Goal: Obtain resource: Download file/media

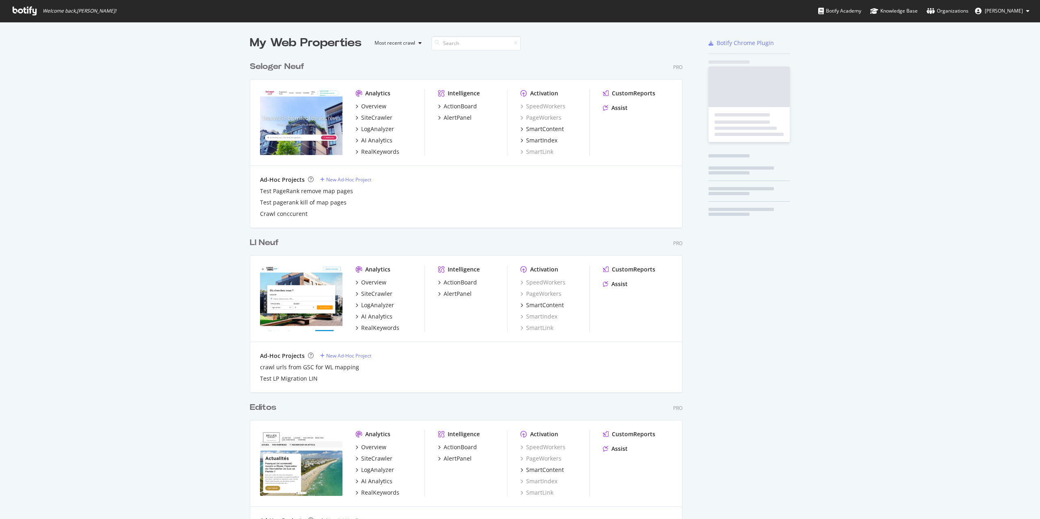
scroll to position [2435, 433]
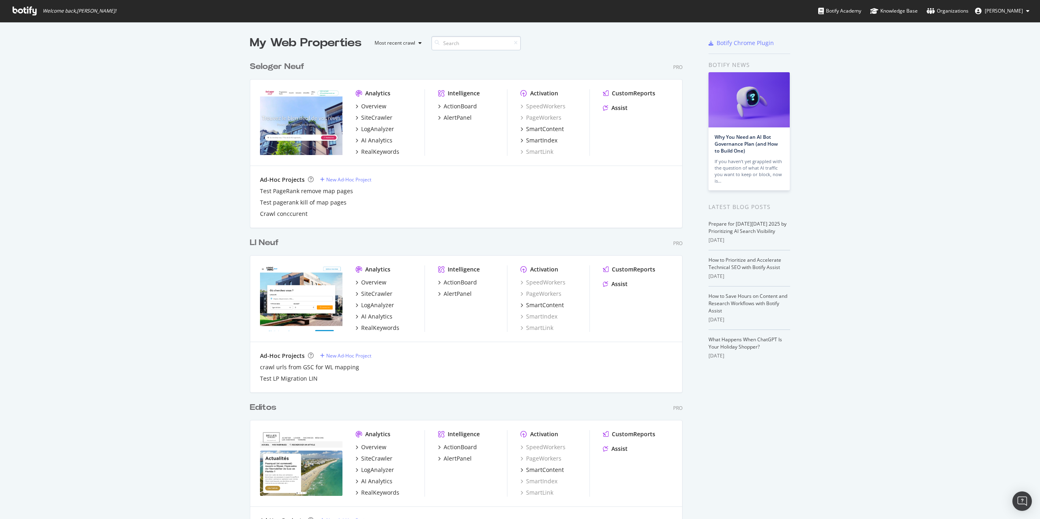
click at [493, 43] on input at bounding box center [475, 43] width 89 height 14
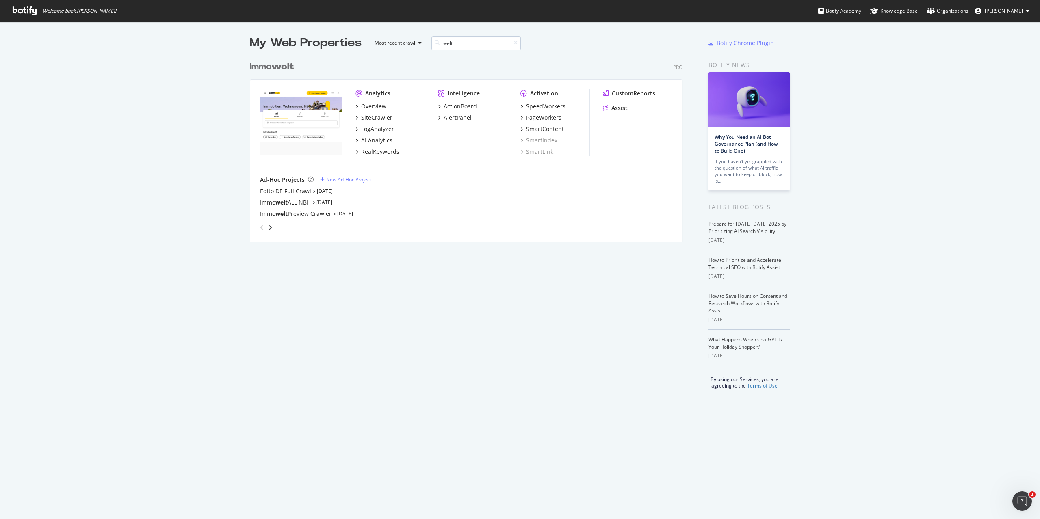
scroll to position [185, 433]
type input "welt"
click at [372, 117] on div "SiteCrawler" at bounding box center [376, 118] width 31 height 8
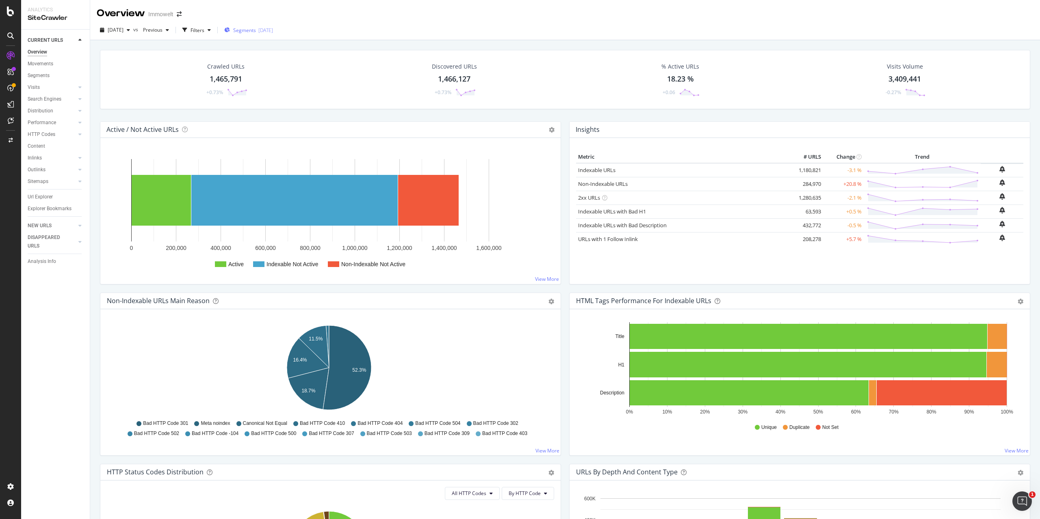
click at [256, 28] on span "Segments" at bounding box center [244, 30] width 23 height 7
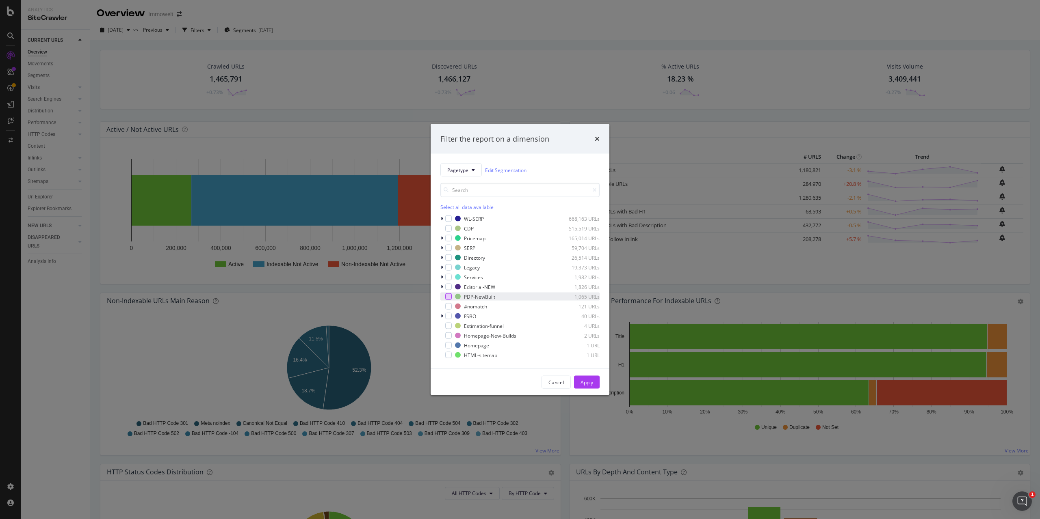
click at [448, 296] on div "modal" at bounding box center [448, 297] width 6 height 6
click at [585, 381] on div "Apply" at bounding box center [586, 382] width 13 height 7
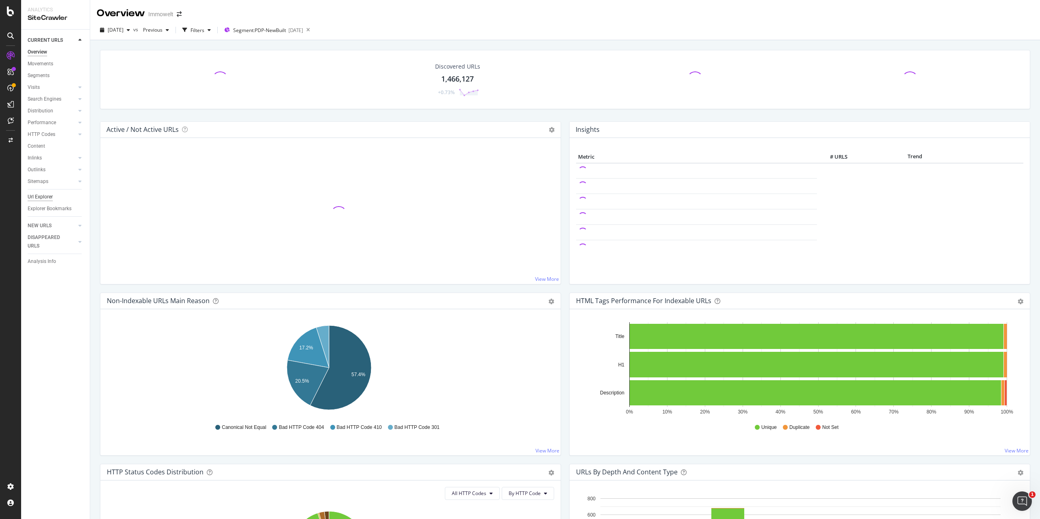
click at [41, 196] on div "Url Explorer" at bounding box center [40, 197] width 25 height 9
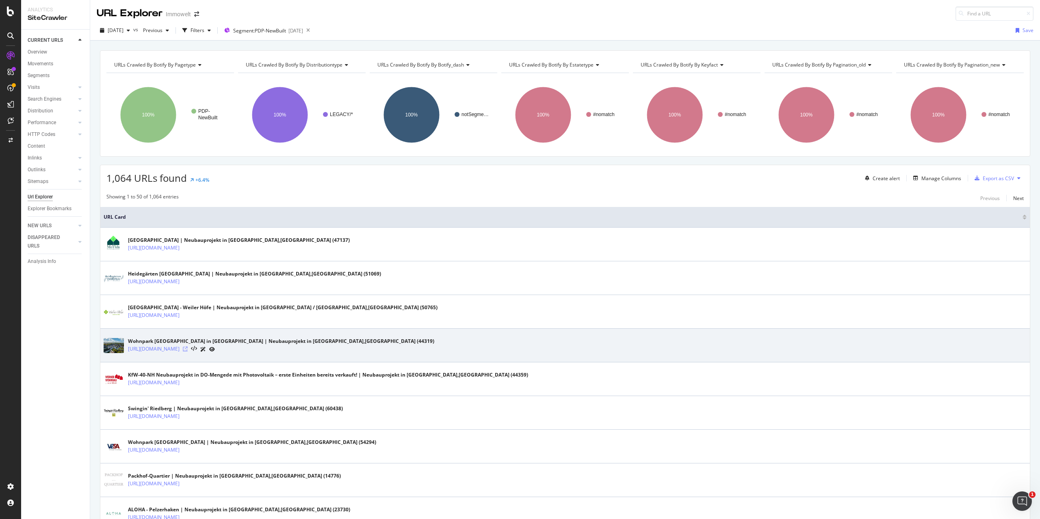
click at [188, 348] on icon at bounding box center [185, 349] width 5 height 5
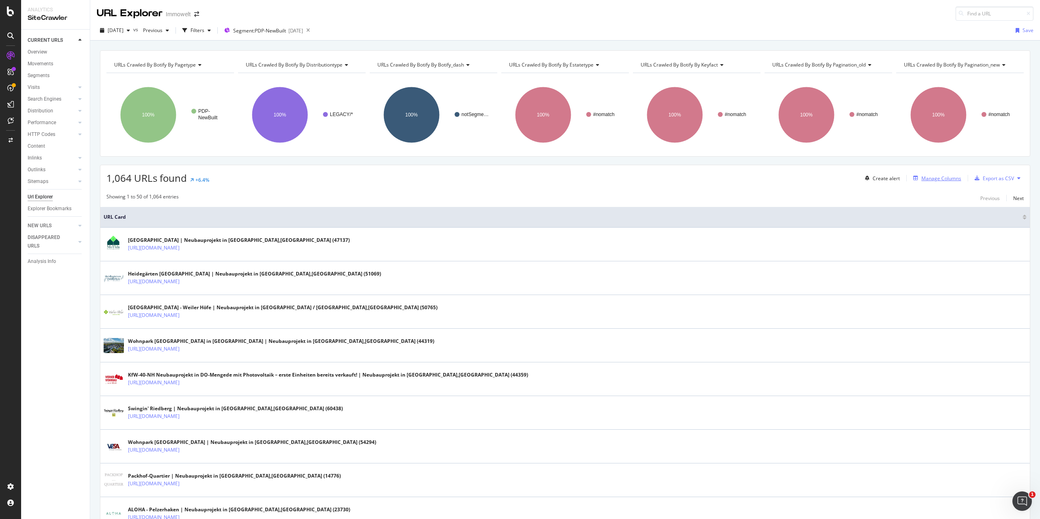
click at [954, 179] on div "Manage Columns" at bounding box center [941, 178] width 40 height 7
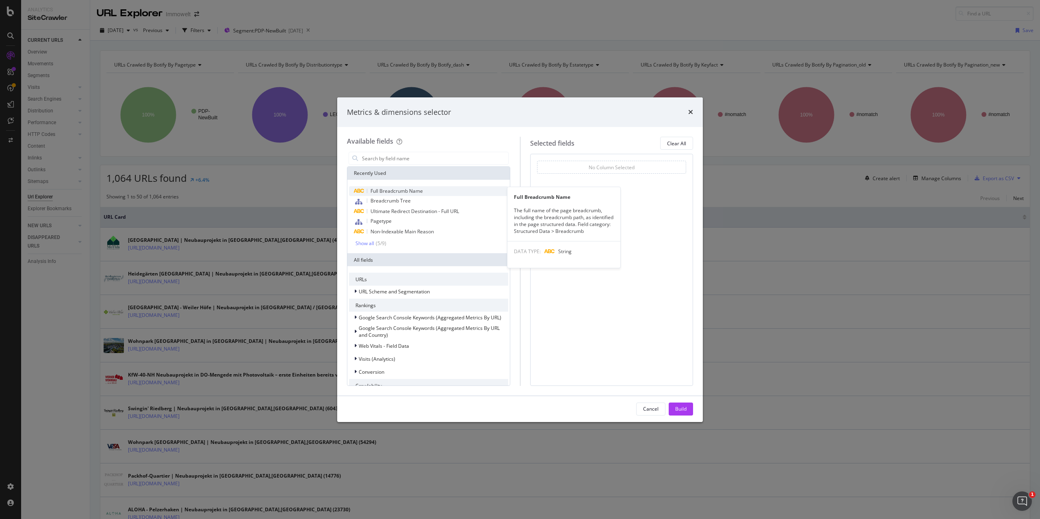
click at [403, 193] on span "Full Breadcrumb Name" at bounding box center [396, 191] width 52 height 7
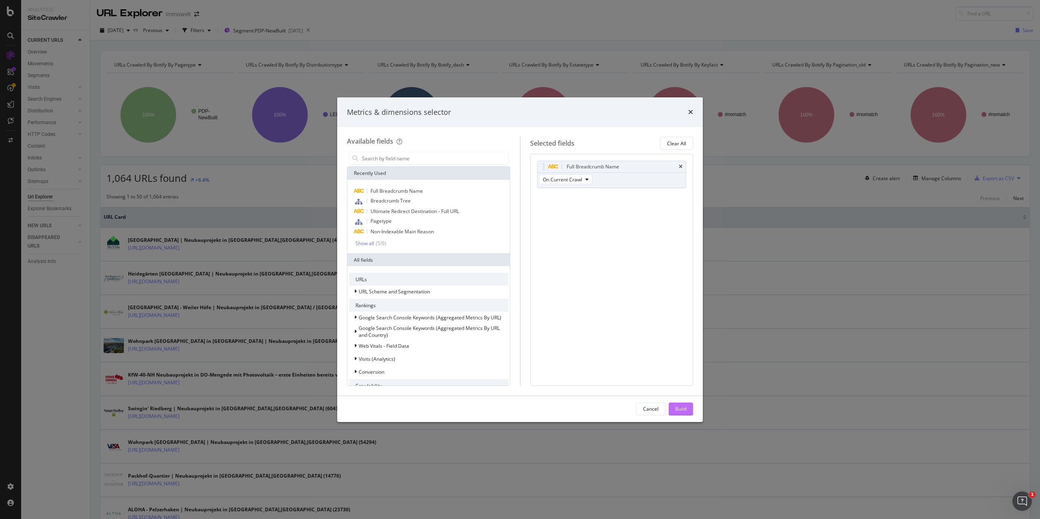
click at [687, 409] on button "Build" at bounding box center [680, 409] width 24 height 13
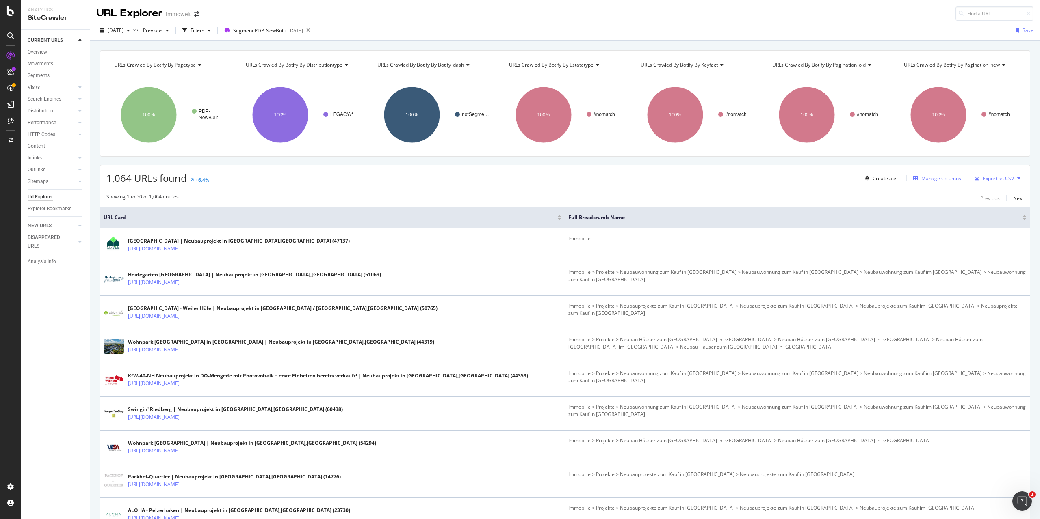
click at [942, 183] on div "Manage Columns" at bounding box center [935, 178] width 51 height 9
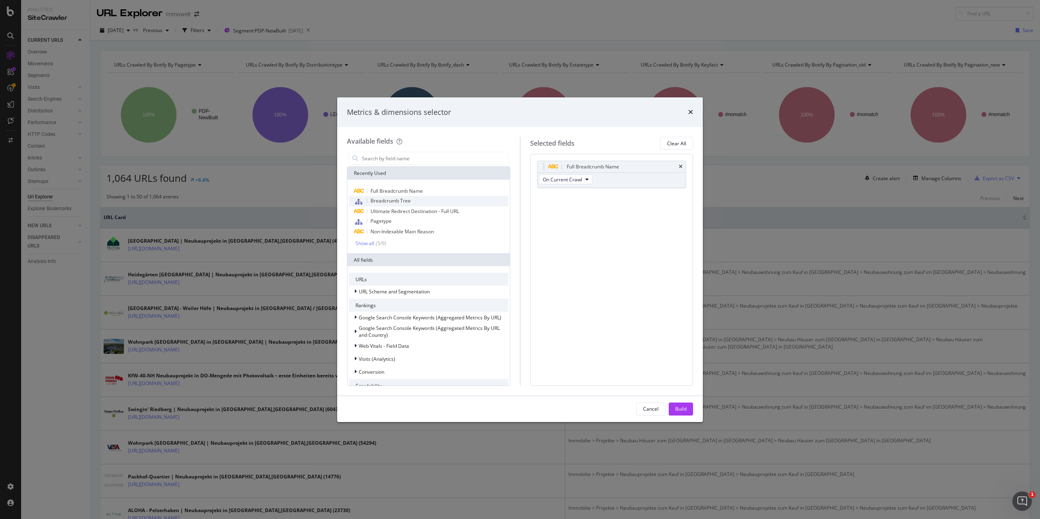
click at [416, 203] on div "Breadcrumb Tree" at bounding box center [428, 201] width 159 height 11
click at [569, 208] on span "On Current Crawl" at bounding box center [562, 210] width 39 height 7
click at [411, 156] on input "modal" at bounding box center [434, 158] width 147 height 12
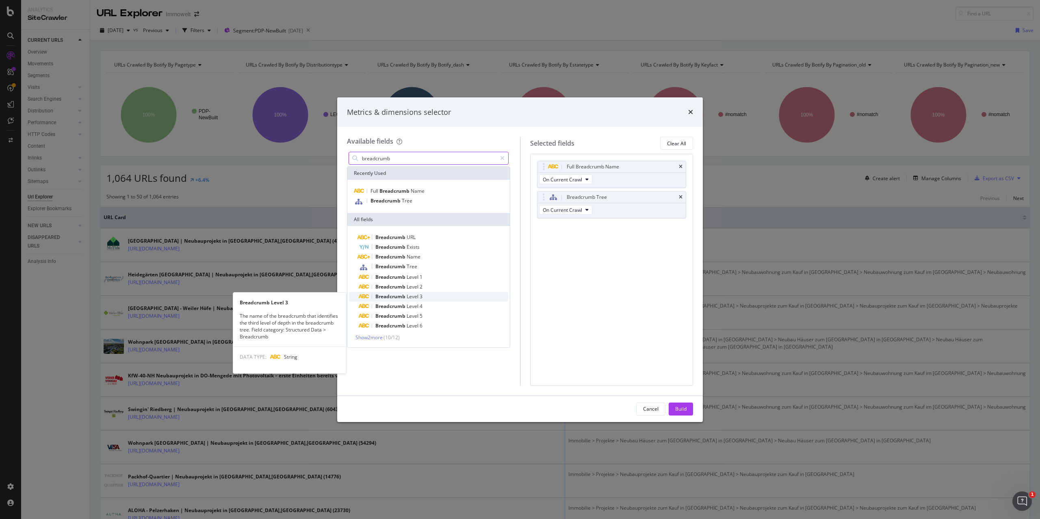
type input "breadcrumb"
click at [421, 293] on div "Breadcrumb Level 3" at bounding box center [433, 297] width 149 height 10
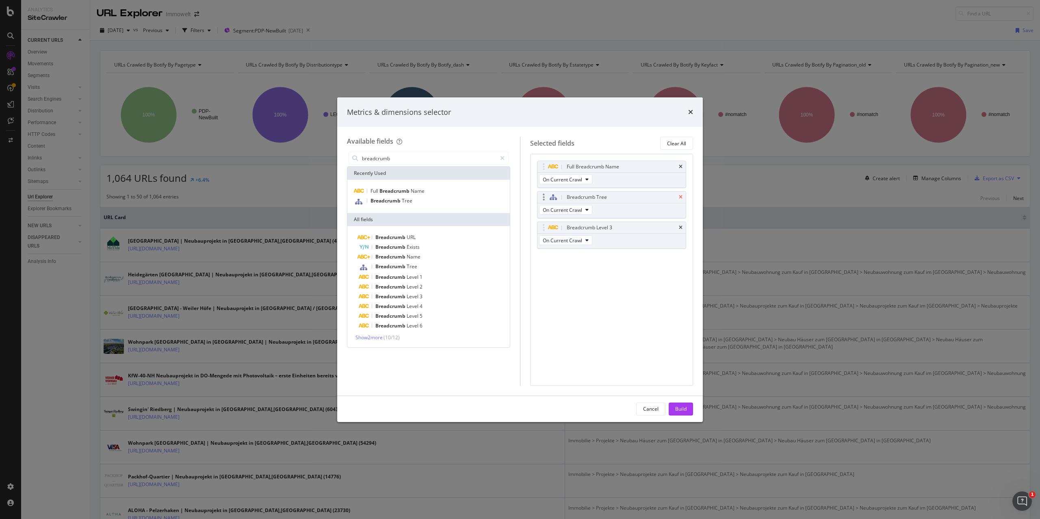
click at [681, 195] on icon "times" at bounding box center [681, 197] width 4 height 5
click at [682, 410] on div "Build" at bounding box center [680, 409] width 11 height 7
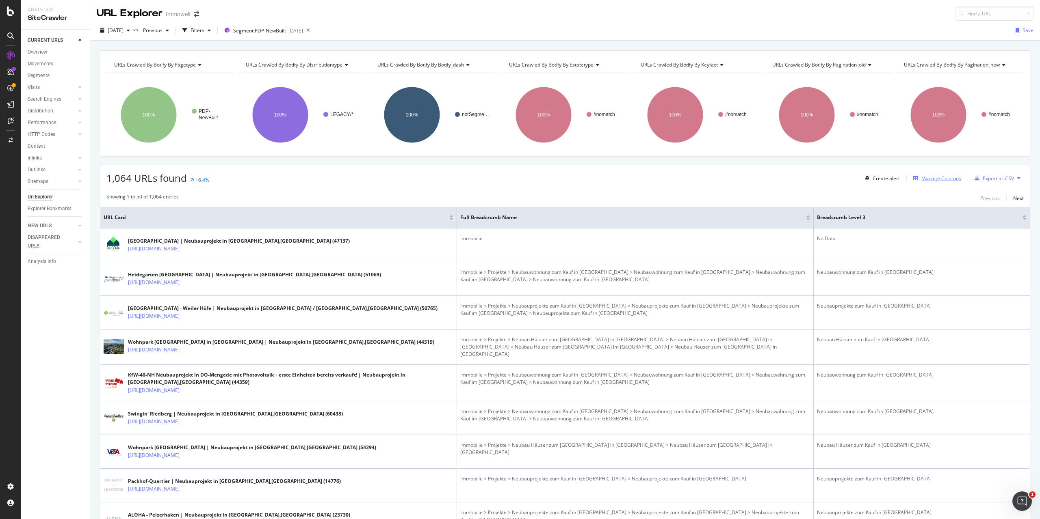
click at [942, 179] on div "Manage Columns" at bounding box center [941, 178] width 40 height 7
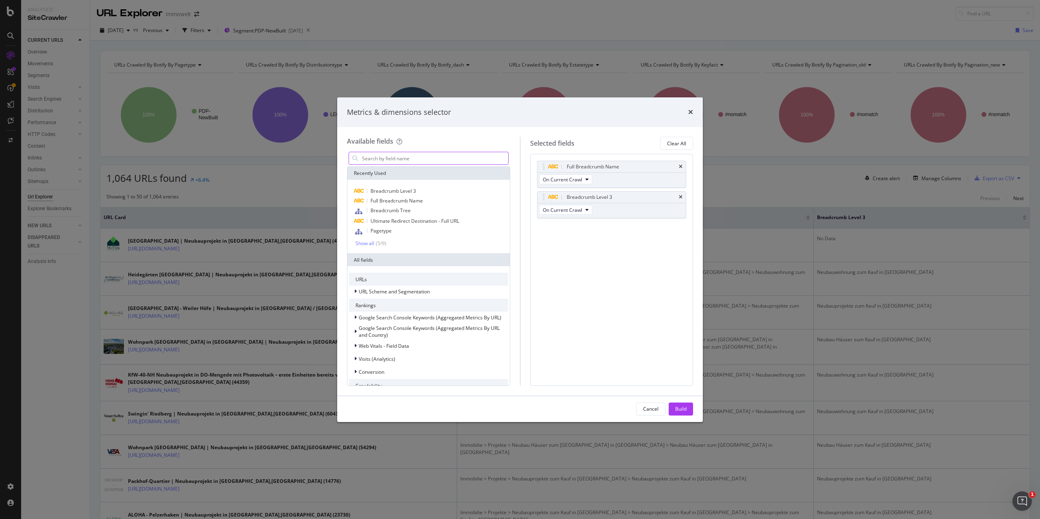
click at [406, 157] on input "modal" at bounding box center [434, 158] width 147 height 12
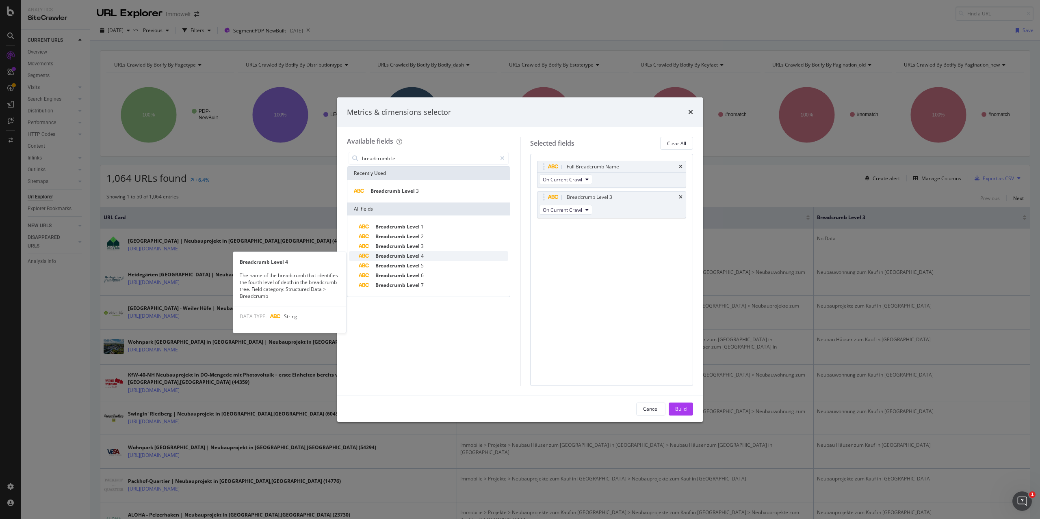
type input "breadcrumb le"
click at [435, 254] on div "Breadcrumb Level 4" at bounding box center [433, 256] width 149 height 10
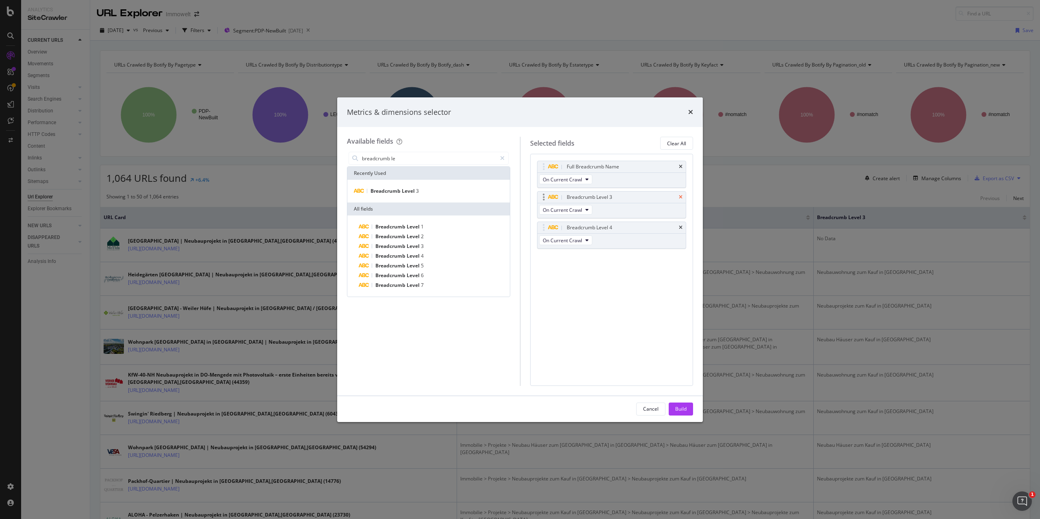
click at [680, 198] on icon "times" at bounding box center [681, 197] width 4 height 5
click at [677, 411] on div "Build" at bounding box center [680, 409] width 11 height 7
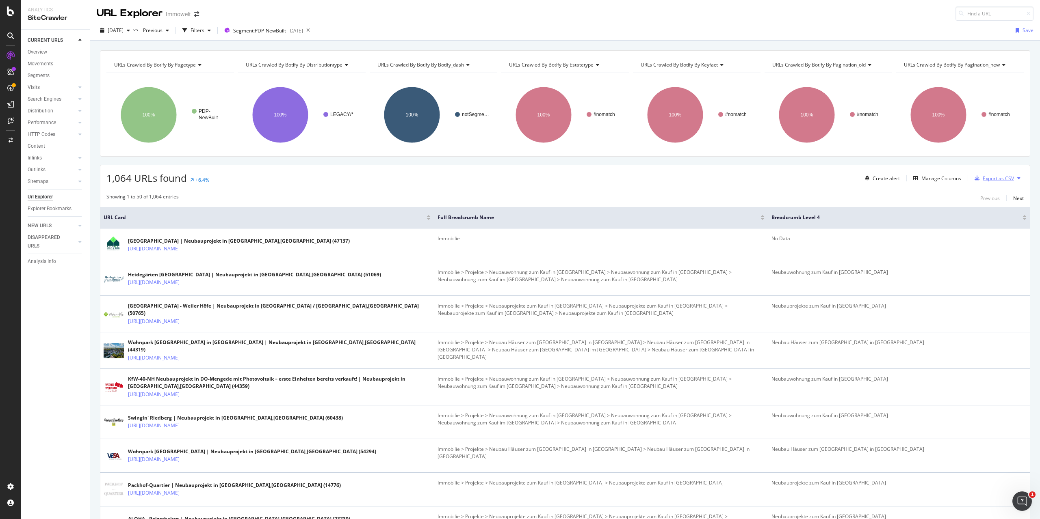
click at [988, 182] on div "Export as CSV" at bounding box center [992, 178] width 43 height 12
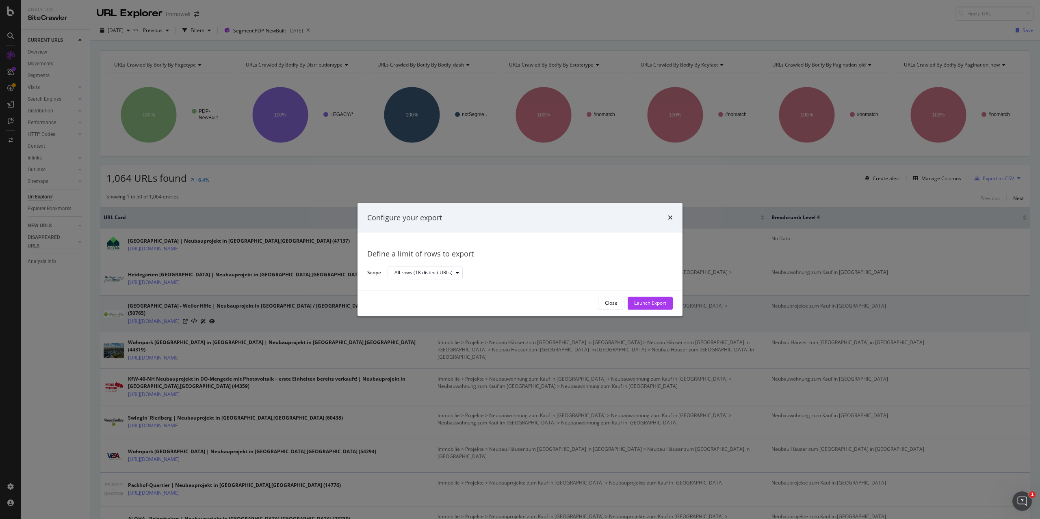
click at [642, 303] on div "Launch Export" at bounding box center [650, 303] width 32 height 7
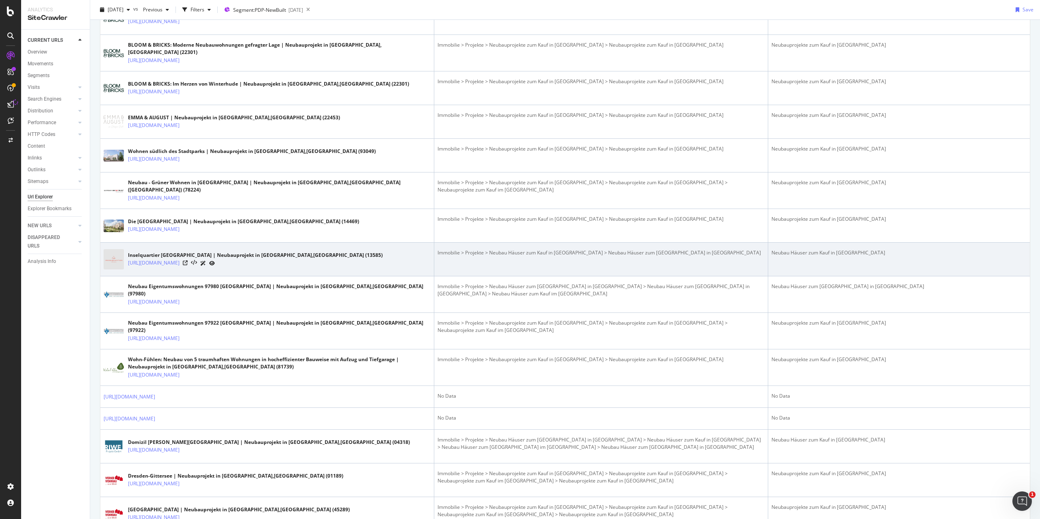
scroll to position [1137, 0]
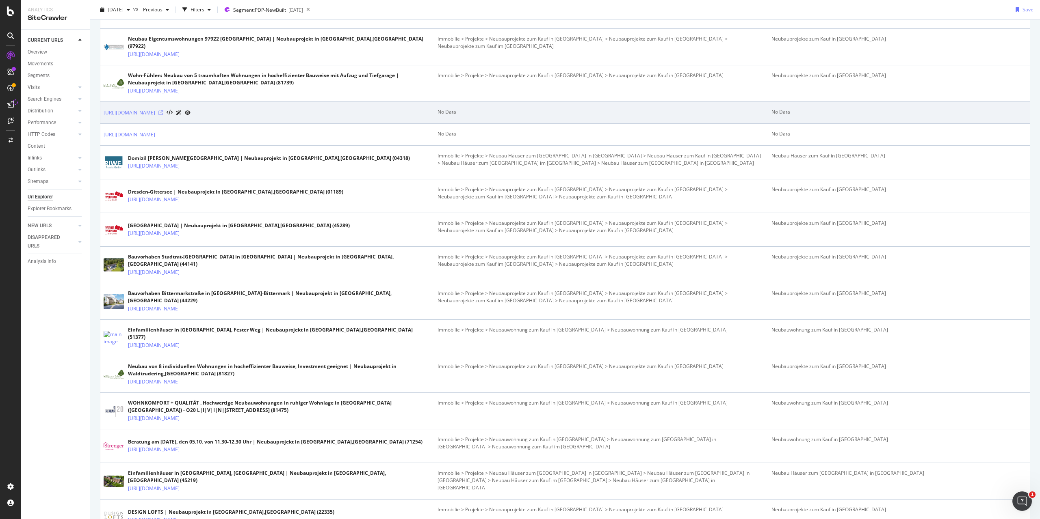
click at [163, 110] on icon at bounding box center [160, 112] width 5 height 5
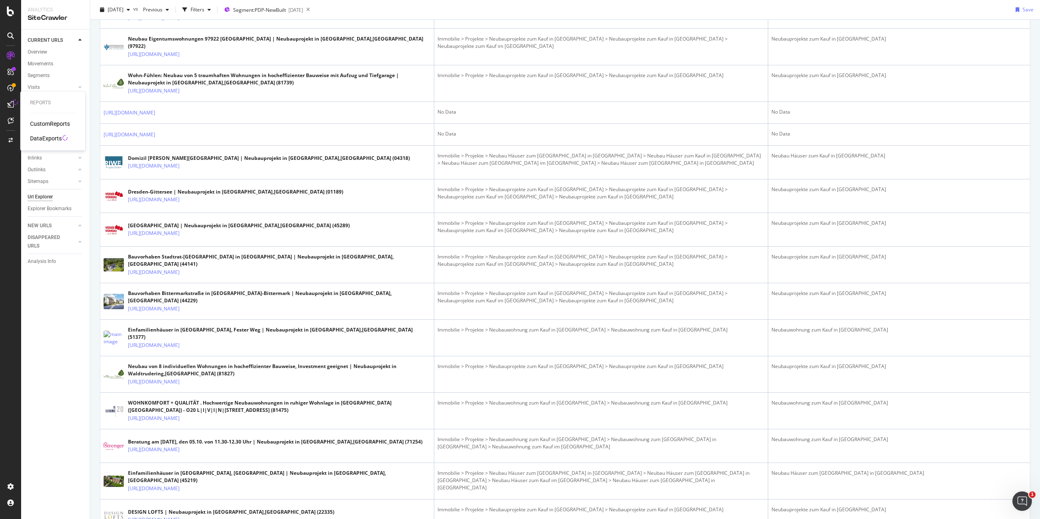
click at [43, 136] on div "DataExports" at bounding box center [46, 138] width 32 height 8
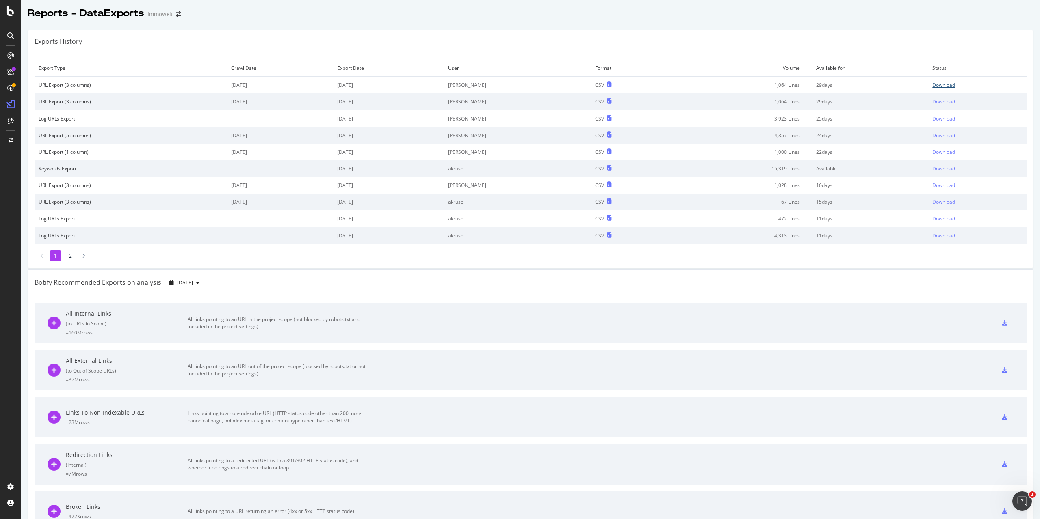
click at [932, 84] on div "Download" at bounding box center [943, 85] width 23 height 7
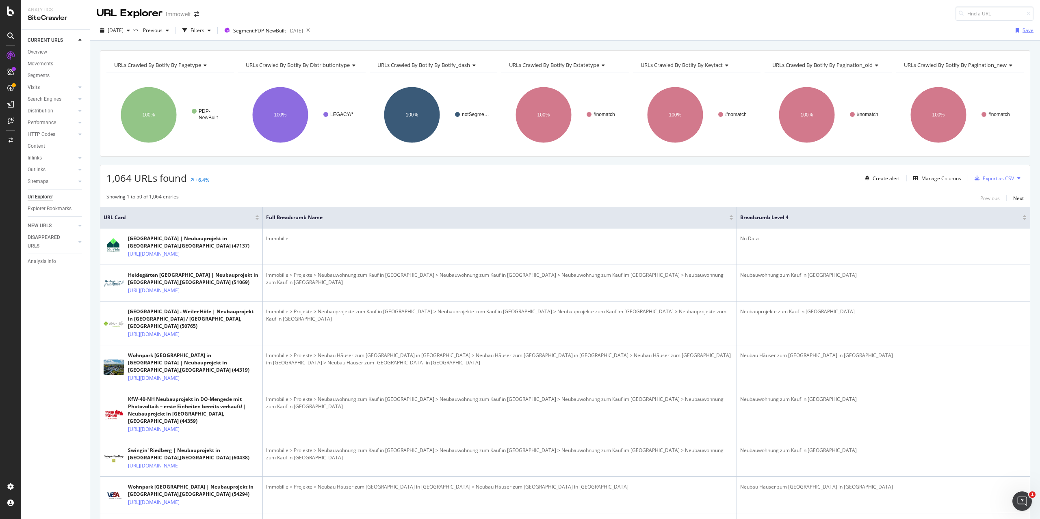
click at [1022, 32] on div "Save" at bounding box center [1027, 30] width 11 height 7
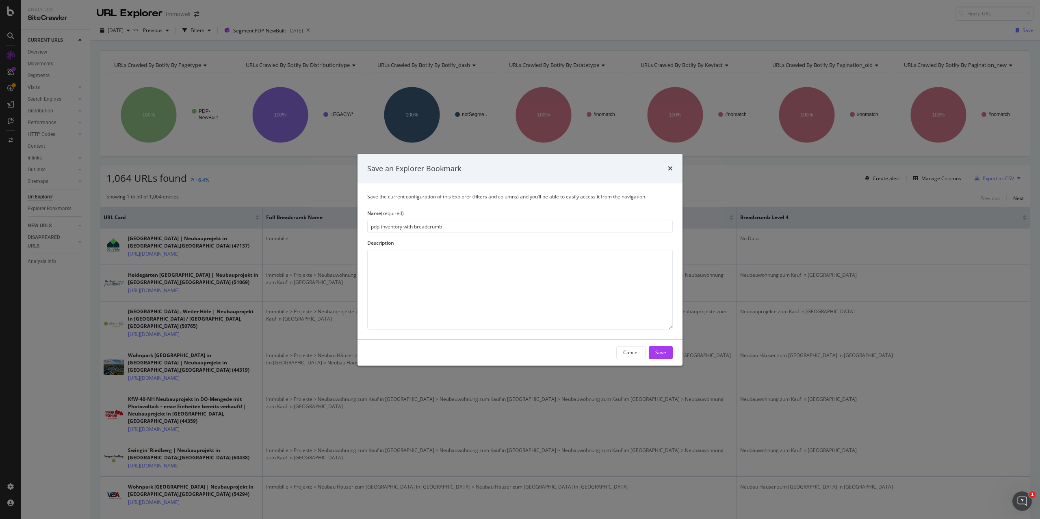
type input "pdp-inventory with breadcrumb"
click at [518, 261] on textarea "modal" at bounding box center [519, 290] width 305 height 80
type textarea "base for the export to KNIME to keep track of the pdp inventory on a time scale"
click at [665, 351] on div "Save" at bounding box center [660, 352] width 11 height 7
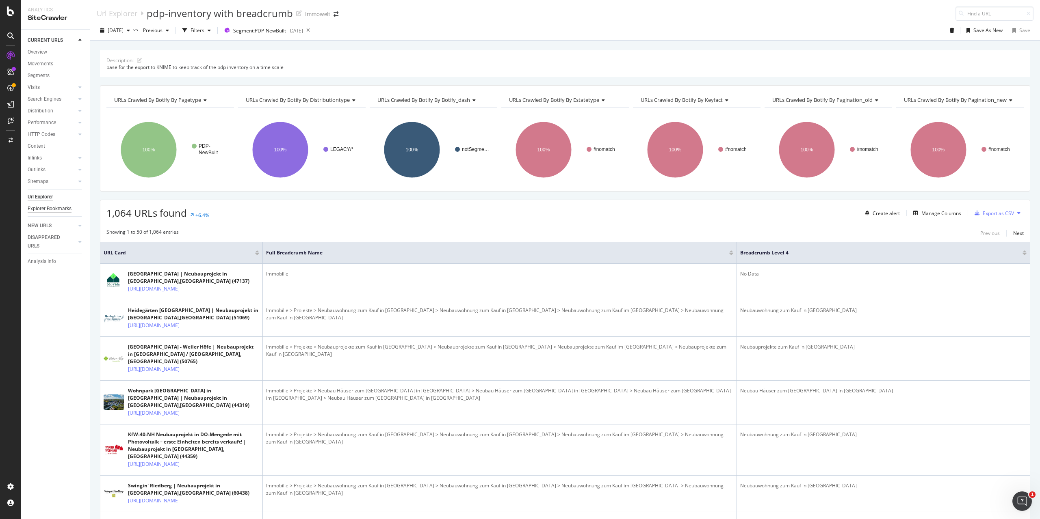
click at [58, 211] on div "Explorer Bookmarks" at bounding box center [50, 209] width 44 height 9
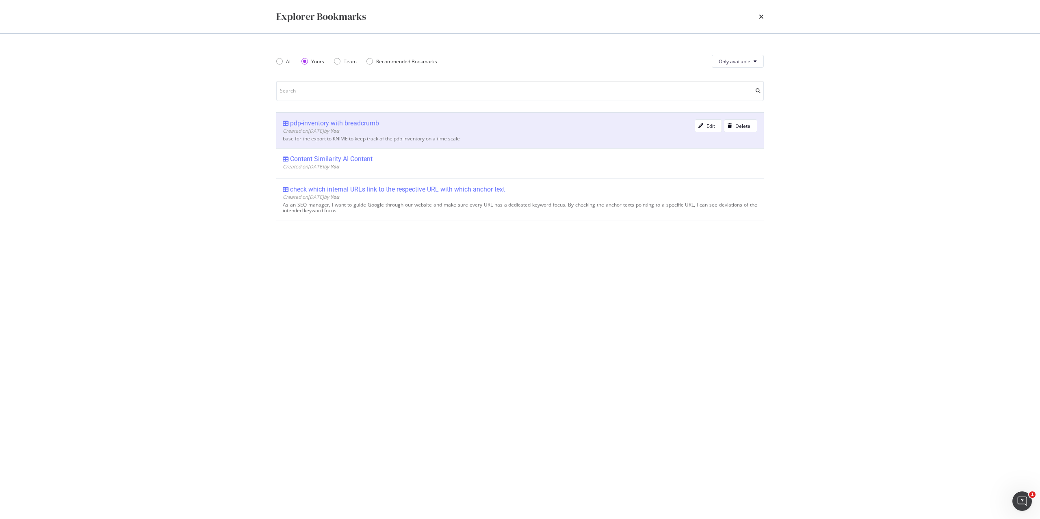
click at [541, 133] on div "Created on [DATE] by You" at bounding box center [489, 131] width 412 height 7
